Goal: Information Seeking & Learning: Learn about a topic

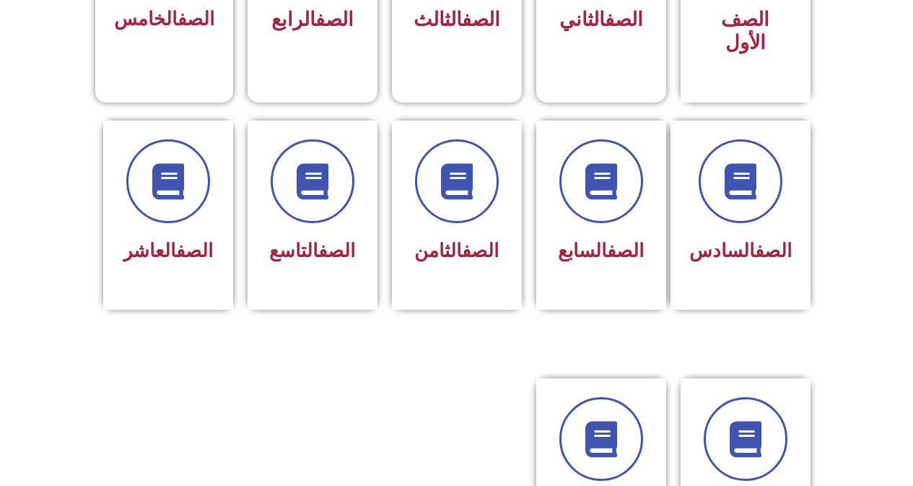
scroll to position [541, 0]
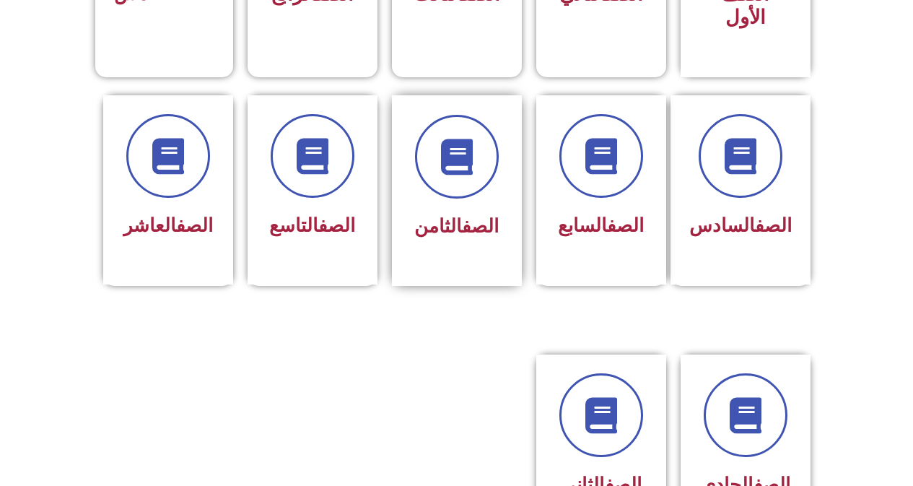
click at [492, 183] on div "الصف الثامن" at bounding box center [456, 180] width 91 height 130
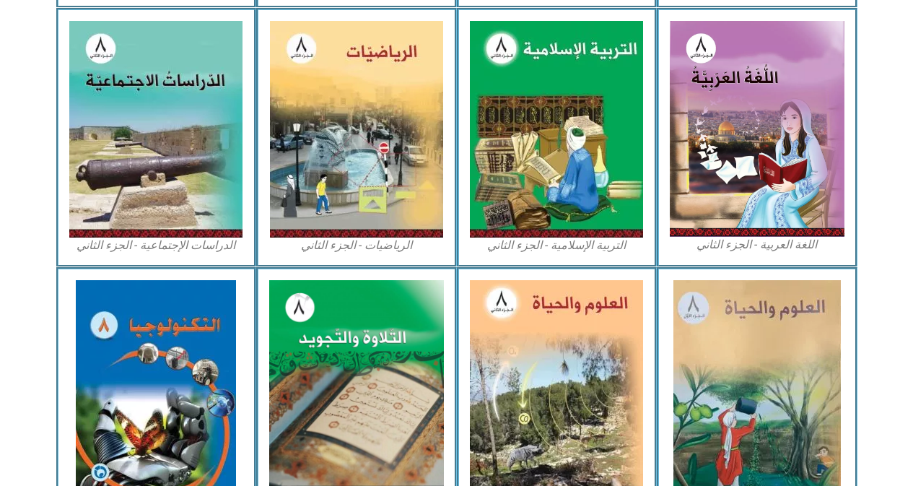
scroll to position [725, 0]
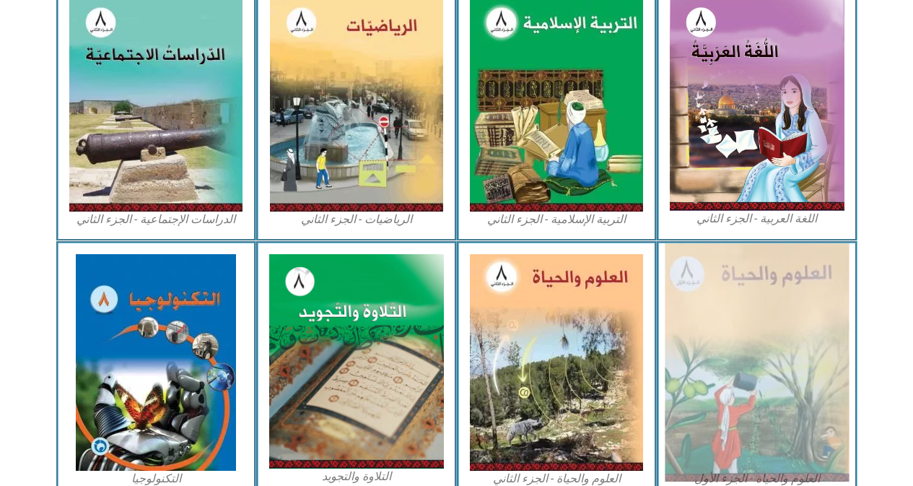
click at [727, 301] on img at bounding box center [757, 362] width 184 height 238
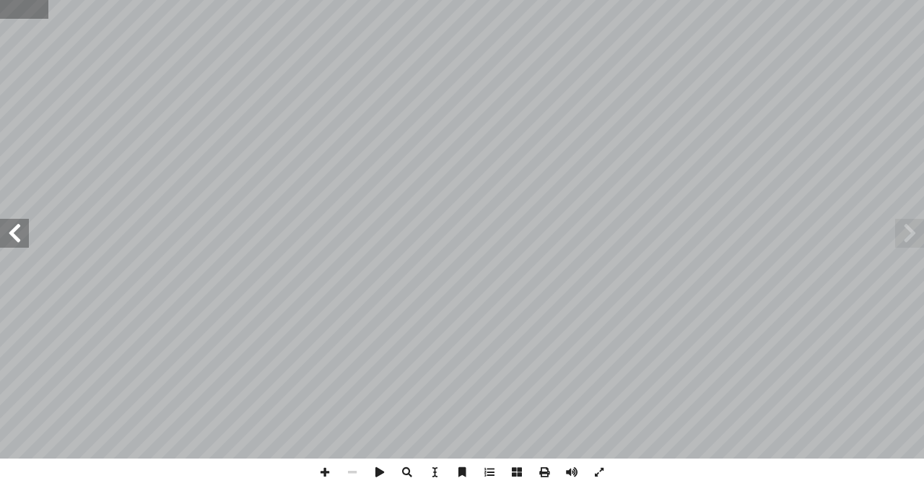
click at [9, 7] on input "text" at bounding box center [24, 9] width 48 height 19
type input "**"
click at [9, 242] on span at bounding box center [14, 233] width 29 height 29
click at [11, 224] on span at bounding box center [14, 233] width 29 height 29
click at [325, 471] on span at bounding box center [324, 471] width 27 height 27
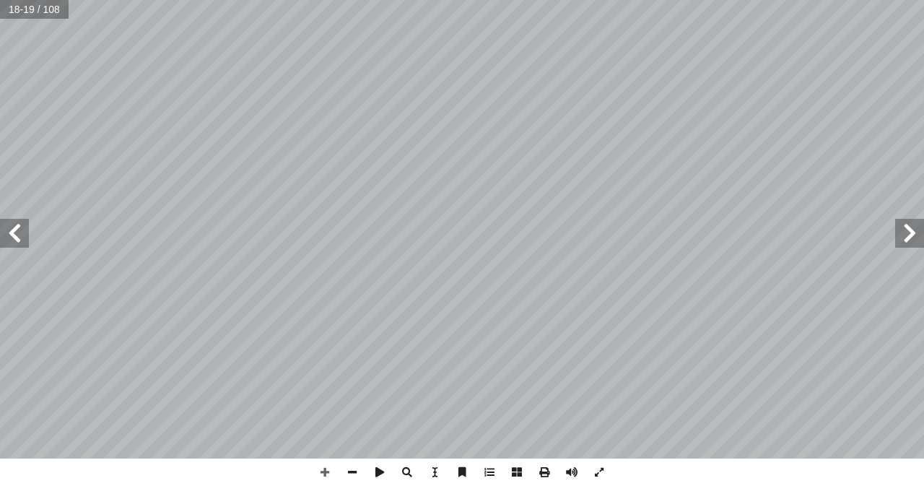
click at [17, 240] on span at bounding box center [14, 233] width 29 height 29
click at [352, 474] on span at bounding box center [351, 471] width 27 height 27
click at [351, 468] on span at bounding box center [351, 471] width 27 height 27
click at [325, 470] on span at bounding box center [324, 471] width 27 height 27
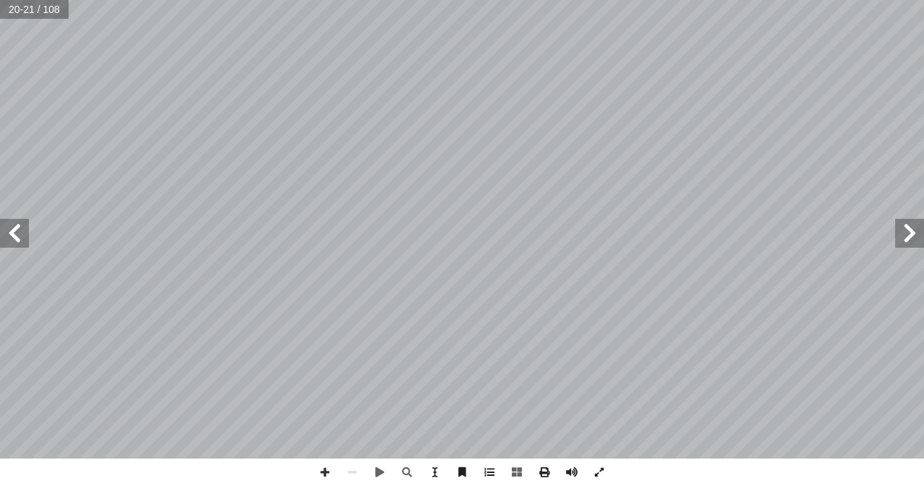
click at [325, 470] on span at bounding box center [324, 471] width 27 height 27
